Goal: Use online tool/utility: Utilize a website feature to perform a specific function

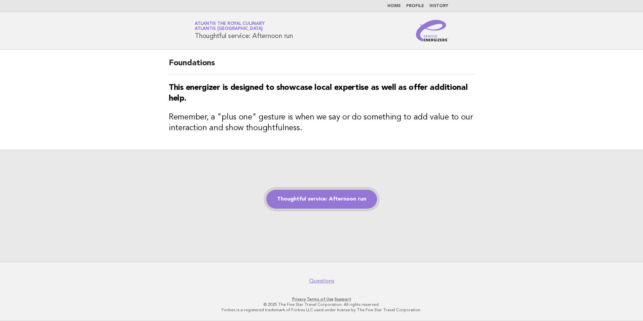
click at [313, 199] on link "Thoughtful service: Afternoon run" at bounding box center [321, 199] width 111 height 19
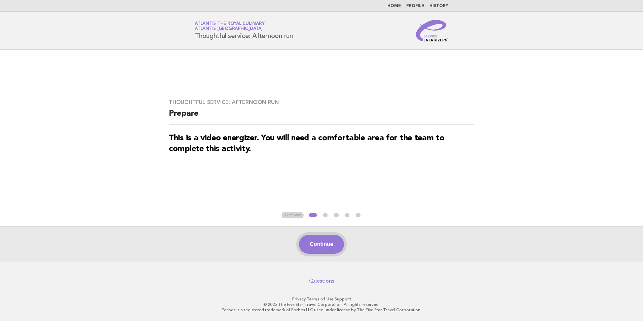
click at [321, 243] on button "Continue" at bounding box center [321, 244] width 45 height 19
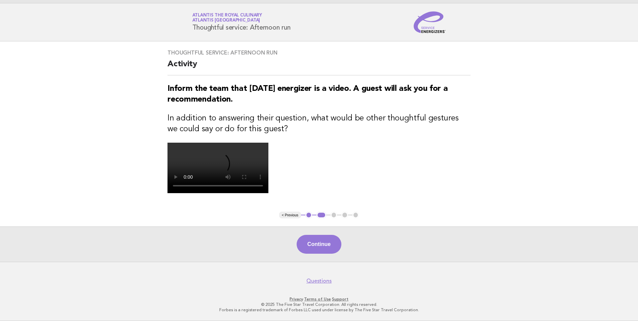
scroll to position [130, 0]
click at [322, 244] on button "Continue" at bounding box center [318, 244] width 45 height 19
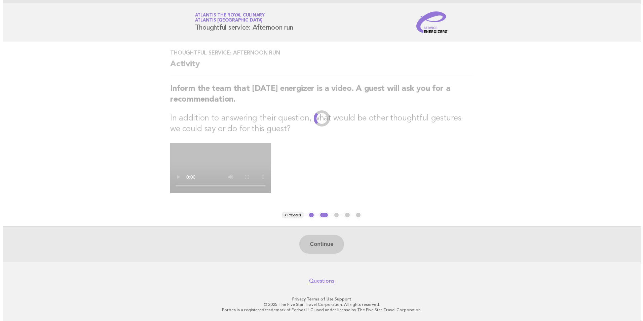
scroll to position [0, 0]
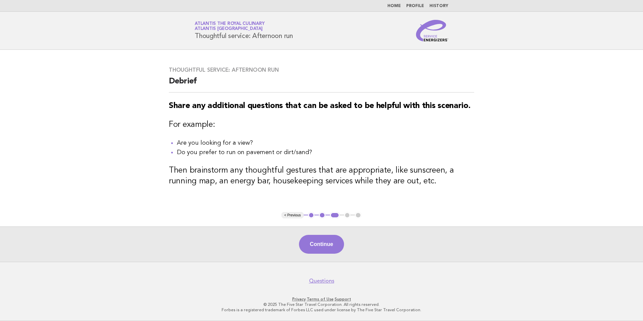
click at [322, 244] on button "Continue" at bounding box center [321, 244] width 45 height 19
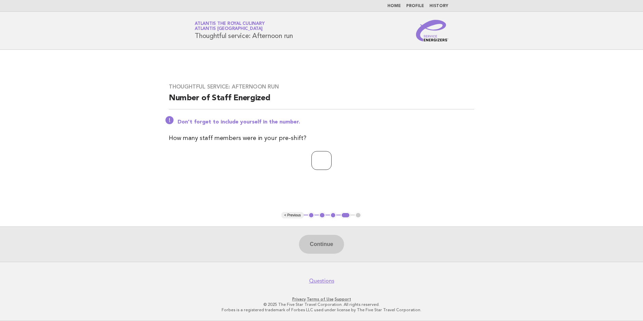
click at [312, 161] on input "number" at bounding box center [321, 160] width 20 height 19
type input "**"
click at [322, 244] on button "Continue" at bounding box center [321, 244] width 45 height 19
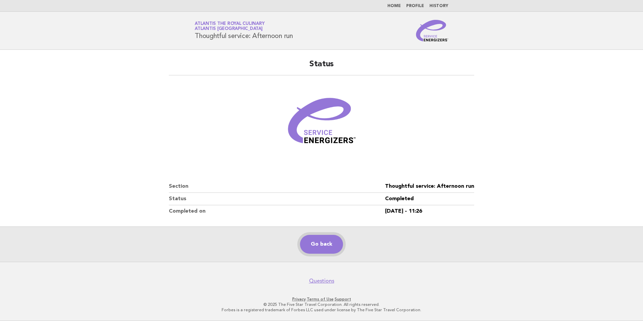
click at [322, 244] on link "Go back" at bounding box center [321, 244] width 43 height 19
